Goal: Find specific page/section: Find specific page/section

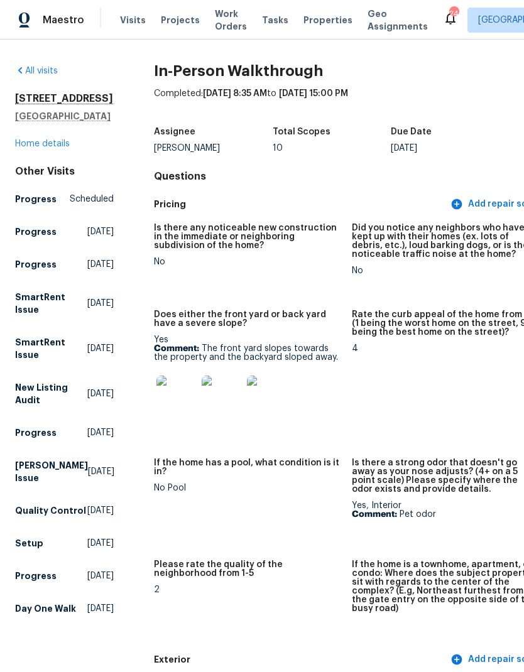
scroll to position [-1, -1]
click at [219, 19] on span "Work Orders" at bounding box center [231, 20] width 32 height 25
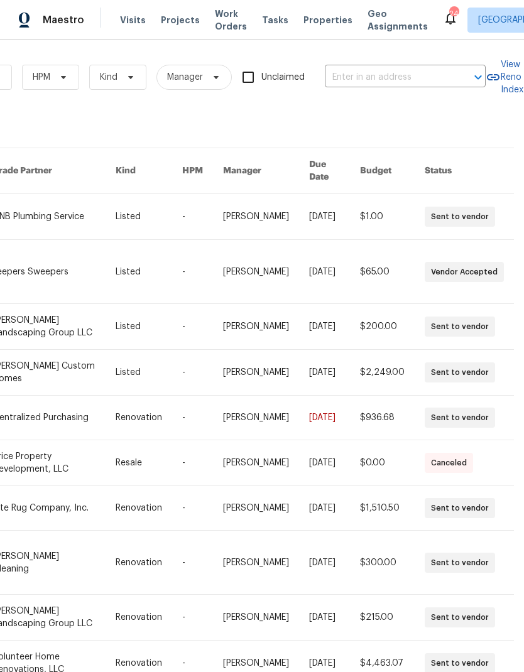
click at [381, 74] on input "text" at bounding box center [388, 77] width 126 height 19
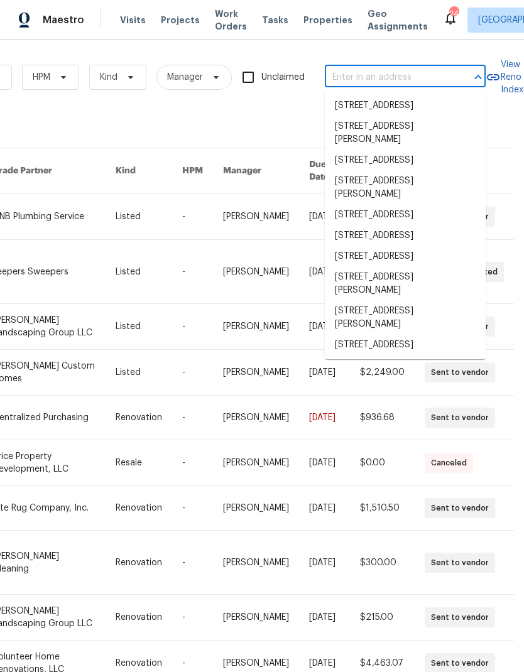
scroll to position [0, 207]
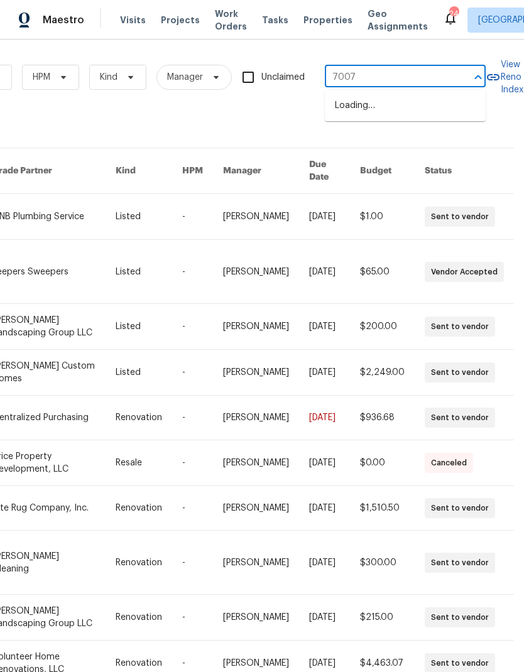
type input "7007 b"
click at [364, 107] on li "7007 Berkswell Dr, Lebanon, TN 37087" at bounding box center [405, 106] width 161 height 21
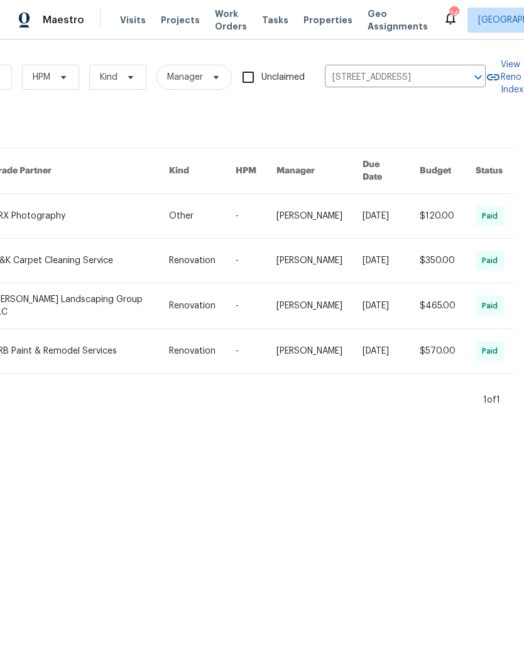
click at [55, 333] on link at bounding box center [80, 351] width 177 height 44
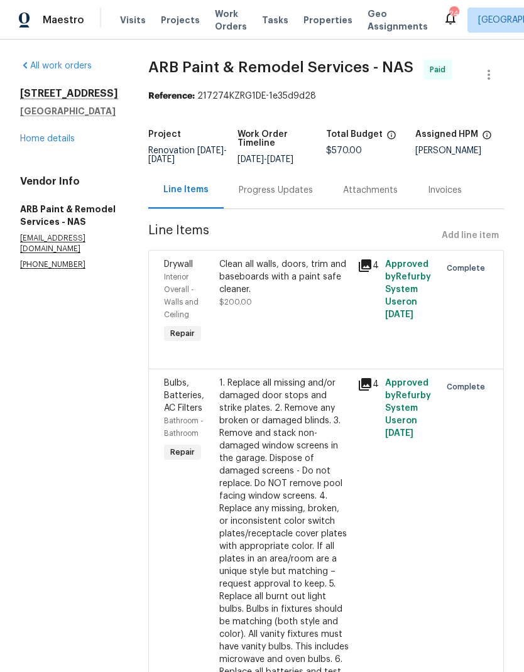
click at [45, 143] on div "7007 Berkswell Dr Lebanon, TN 37087 Home details" at bounding box center [69, 116] width 98 height 58
click at [36, 143] on link "Home details" at bounding box center [47, 138] width 55 height 9
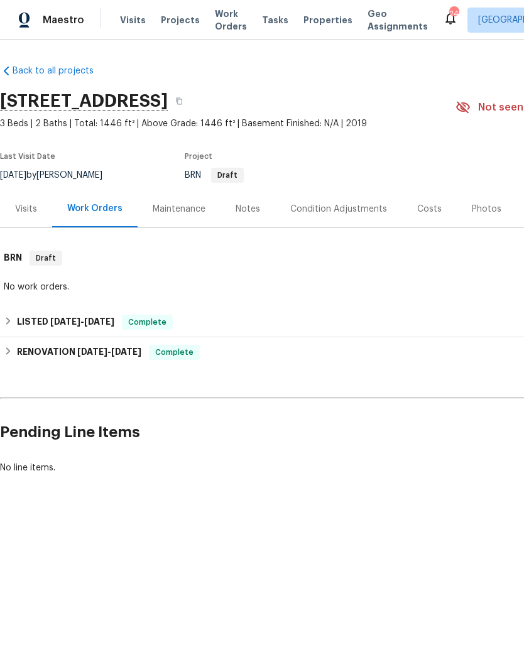
click at [468, 217] on div "Photos" at bounding box center [487, 208] width 60 height 37
